Goal: Transaction & Acquisition: Obtain resource

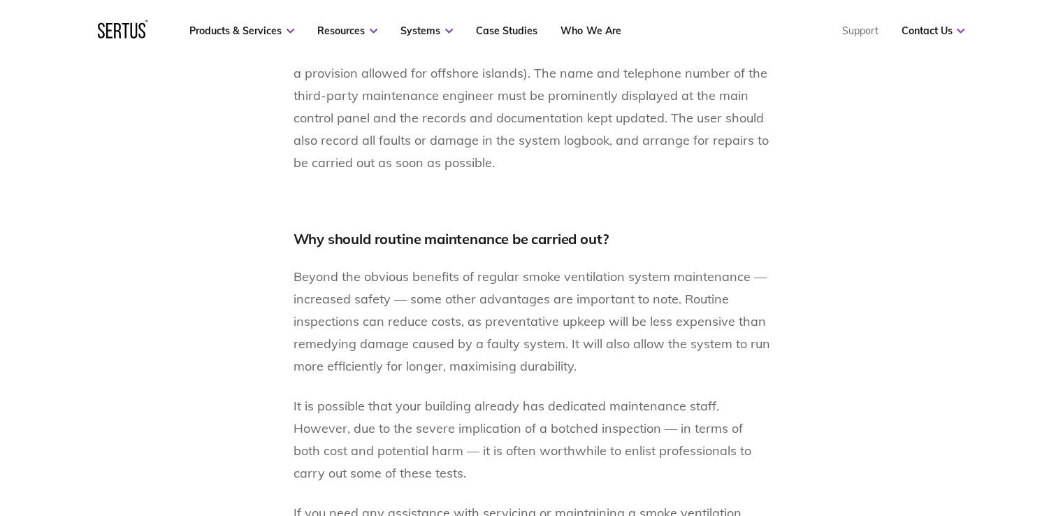
scroll to position [3155, 0]
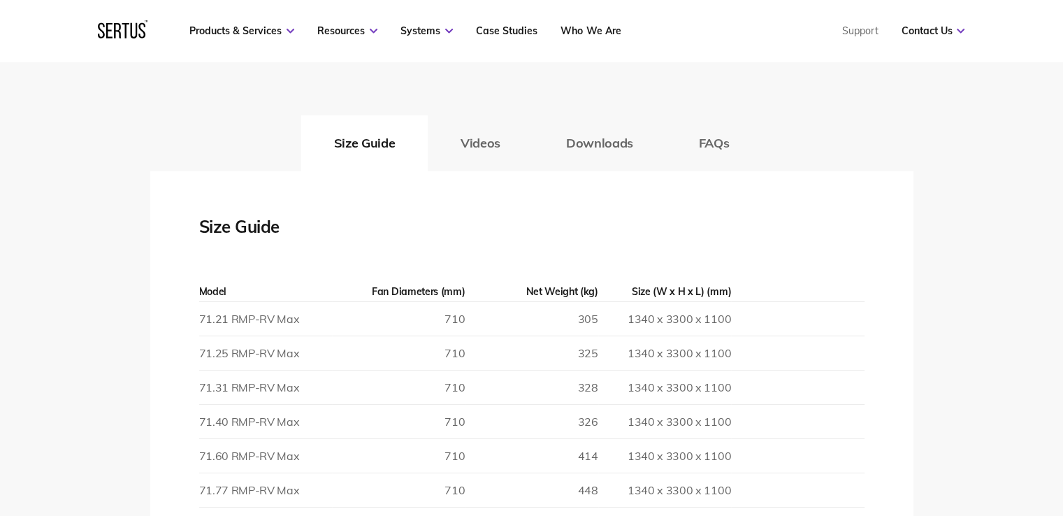
scroll to position [2704, 0]
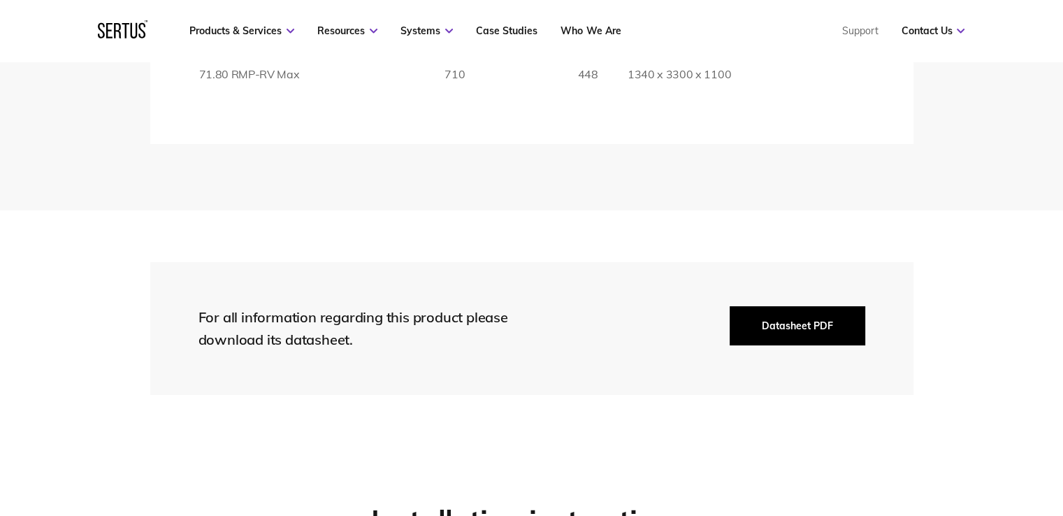
click at [796, 321] on button "Datasheet PDF" at bounding box center [798, 325] width 136 height 39
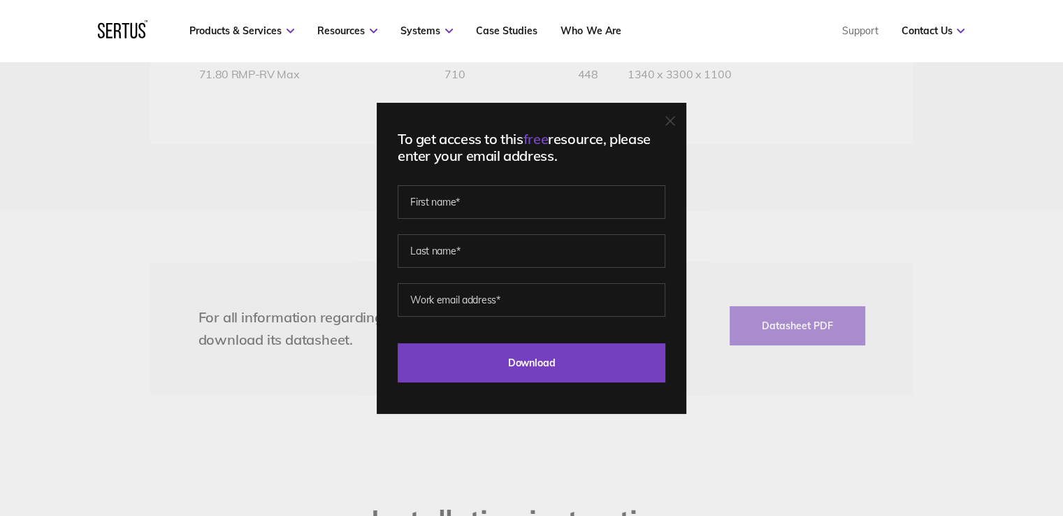
click at [675, 127] on div at bounding box center [671, 122] width 10 height 14
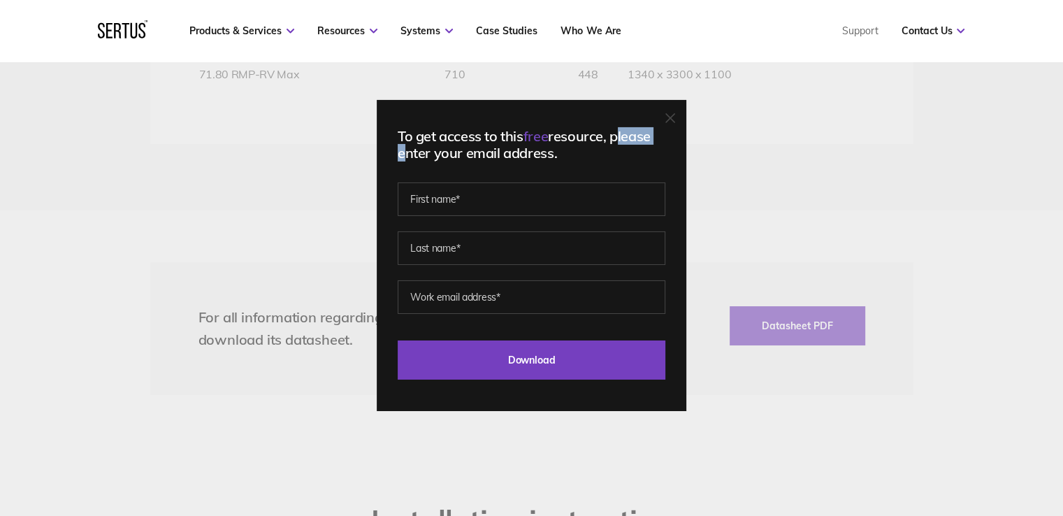
click at [675, 127] on div "To get access to this free resource, please enter your email address. Last Down…" at bounding box center [532, 254] width 310 height 311
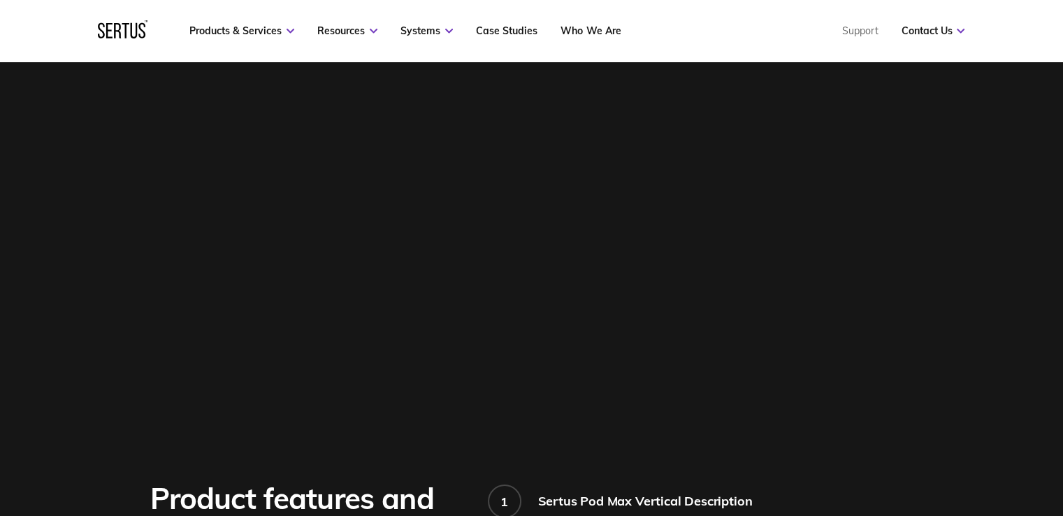
scroll to position [450, 0]
